Goal: Understand process/instructions

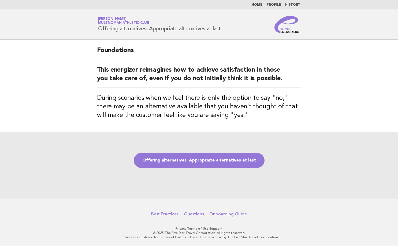
click at [32, 28] on header "Service Energizers [PERSON_NAME] Multnomah Athletic Club Offering alternatives:…" at bounding box center [199, 24] width 398 height 30
click at [203, 158] on link "Offering alternatives: Appropriate alternatives at last" at bounding box center [199, 160] width 131 height 15
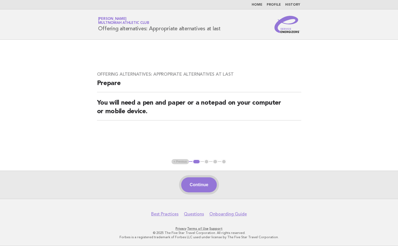
click at [190, 184] on button "Continue" at bounding box center [199, 184] width 36 height 15
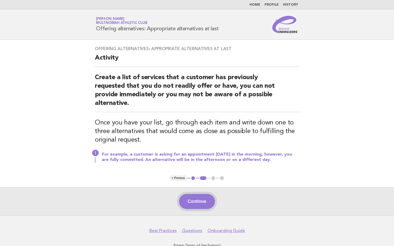
click at [195, 198] on button "Continue" at bounding box center [197, 201] width 36 height 15
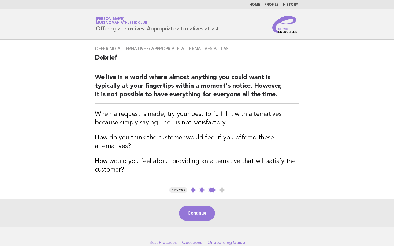
click at [201, 221] on div "Continue" at bounding box center [197, 213] width 394 height 28
click at [201, 216] on button "Continue" at bounding box center [197, 213] width 36 height 15
